Goal: Navigation & Orientation: Find specific page/section

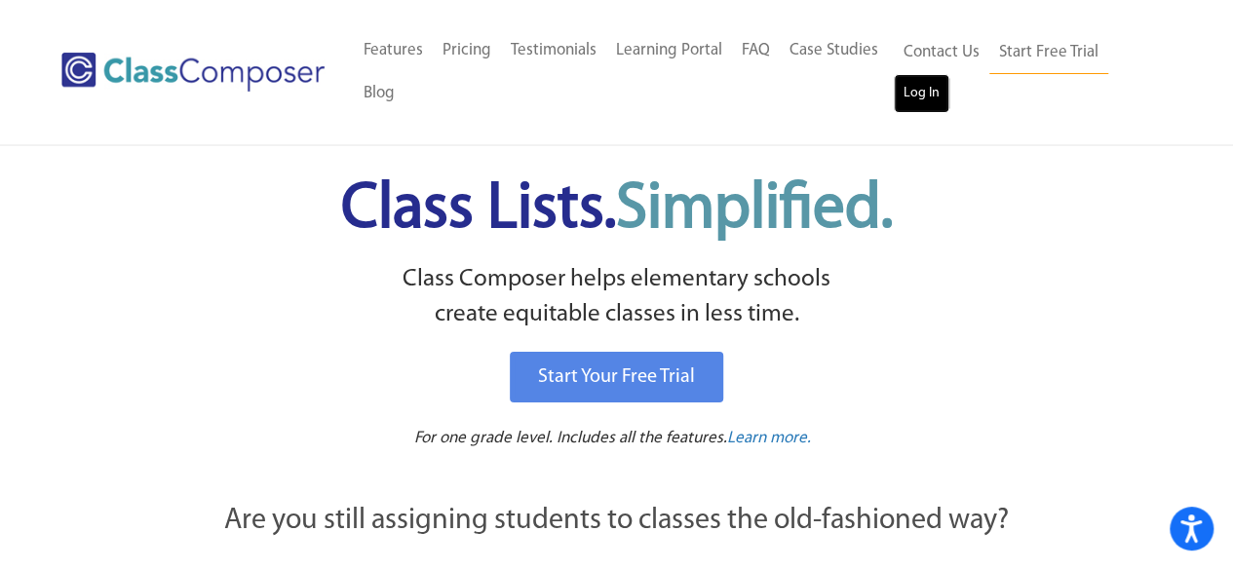
click at [908, 98] on link "Log In" at bounding box center [922, 93] width 56 height 39
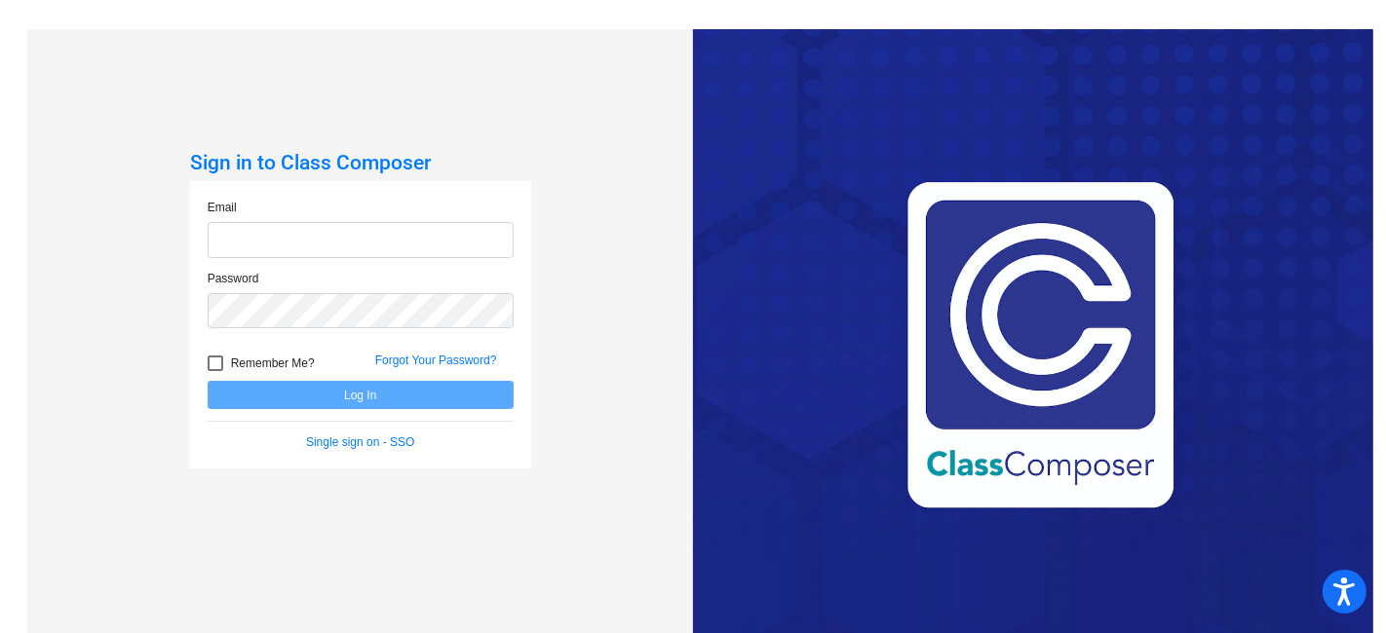
type input "[EMAIL_ADDRESS][PERSON_NAME][DOMAIN_NAME]"
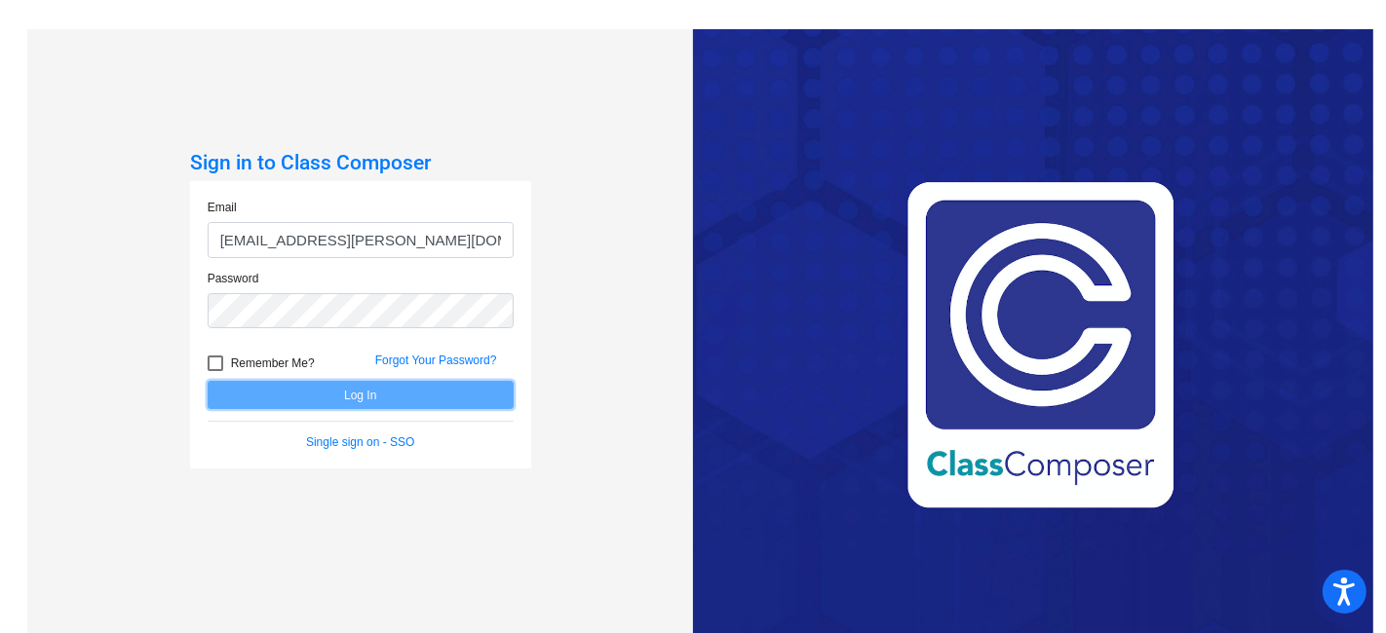
click at [318, 391] on button "Log In" at bounding box center [361, 395] width 306 height 28
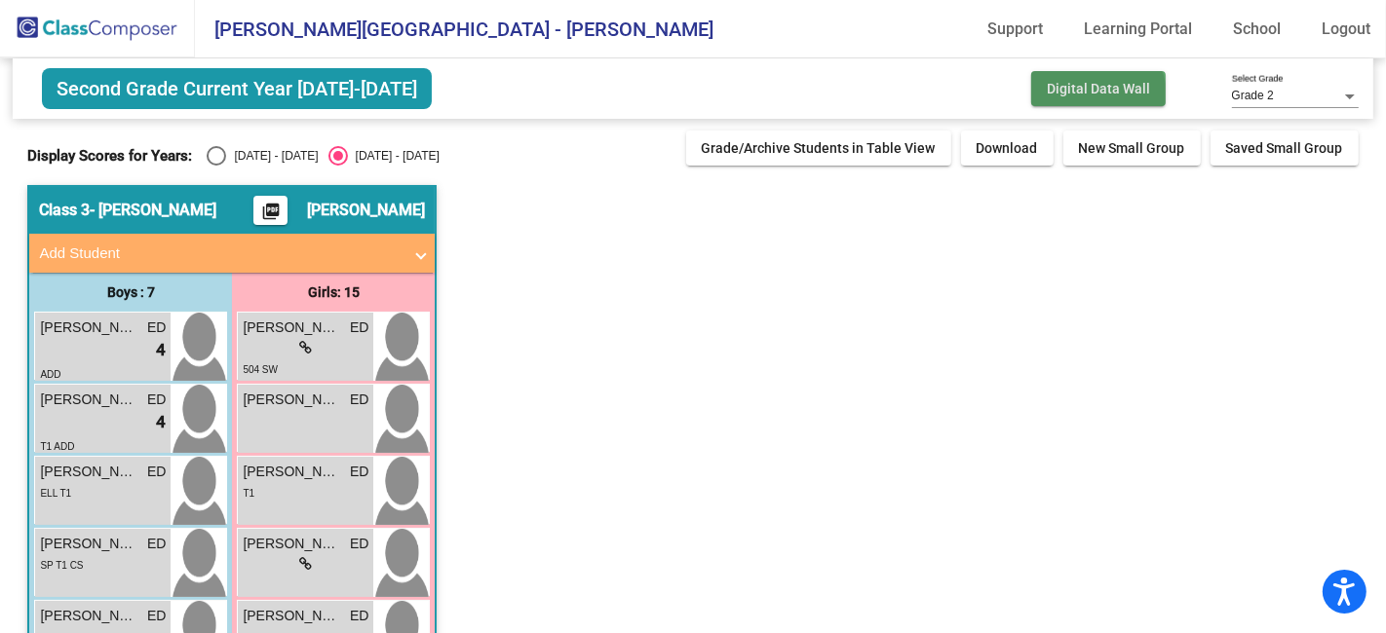
click at [1083, 96] on button "Digital Data Wall" at bounding box center [1098, 88] width 134 height 35
